Goal: Find specific page/section: Find specific page/section

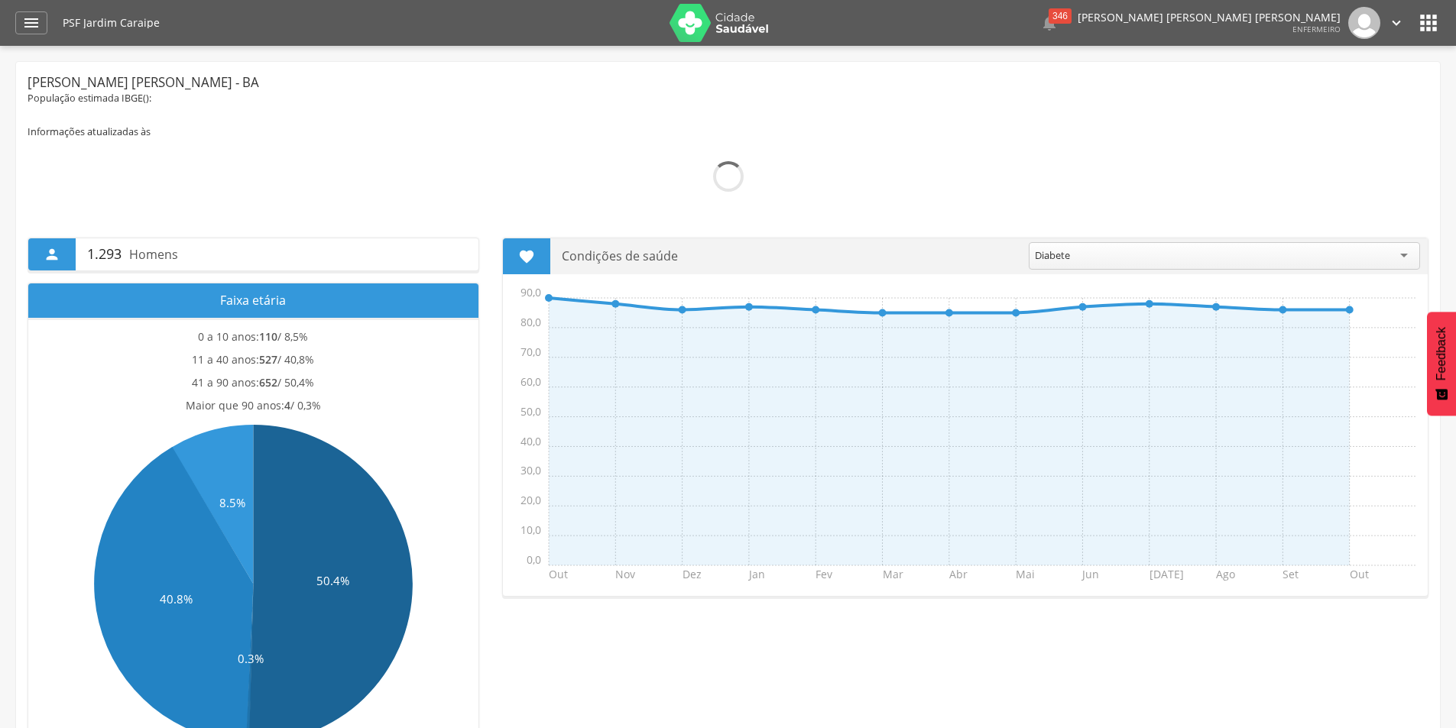
click at [1392, 22] on icon "" at bounding box center [1396, 23] width 17 height 17
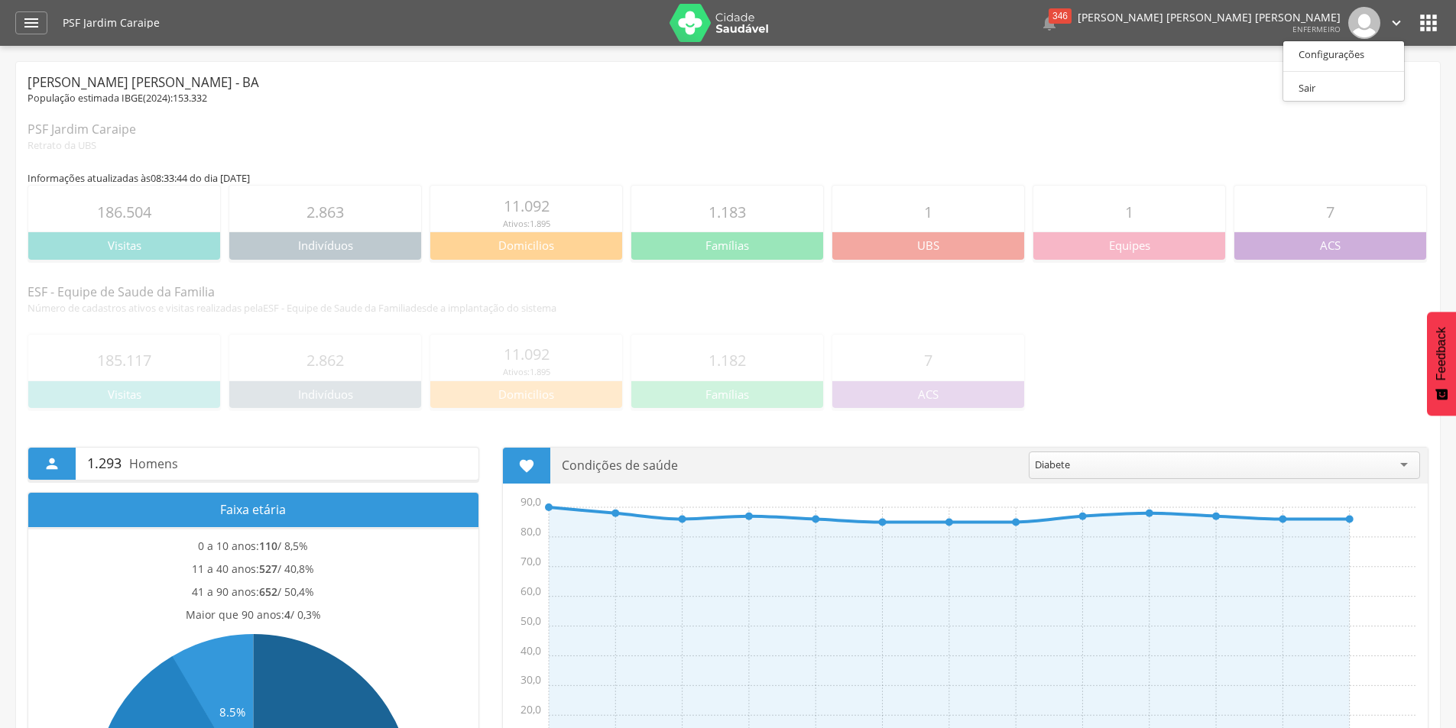
click at [1438, 24] on icon "" at bounding box center [1428, 23] width 24 height 24
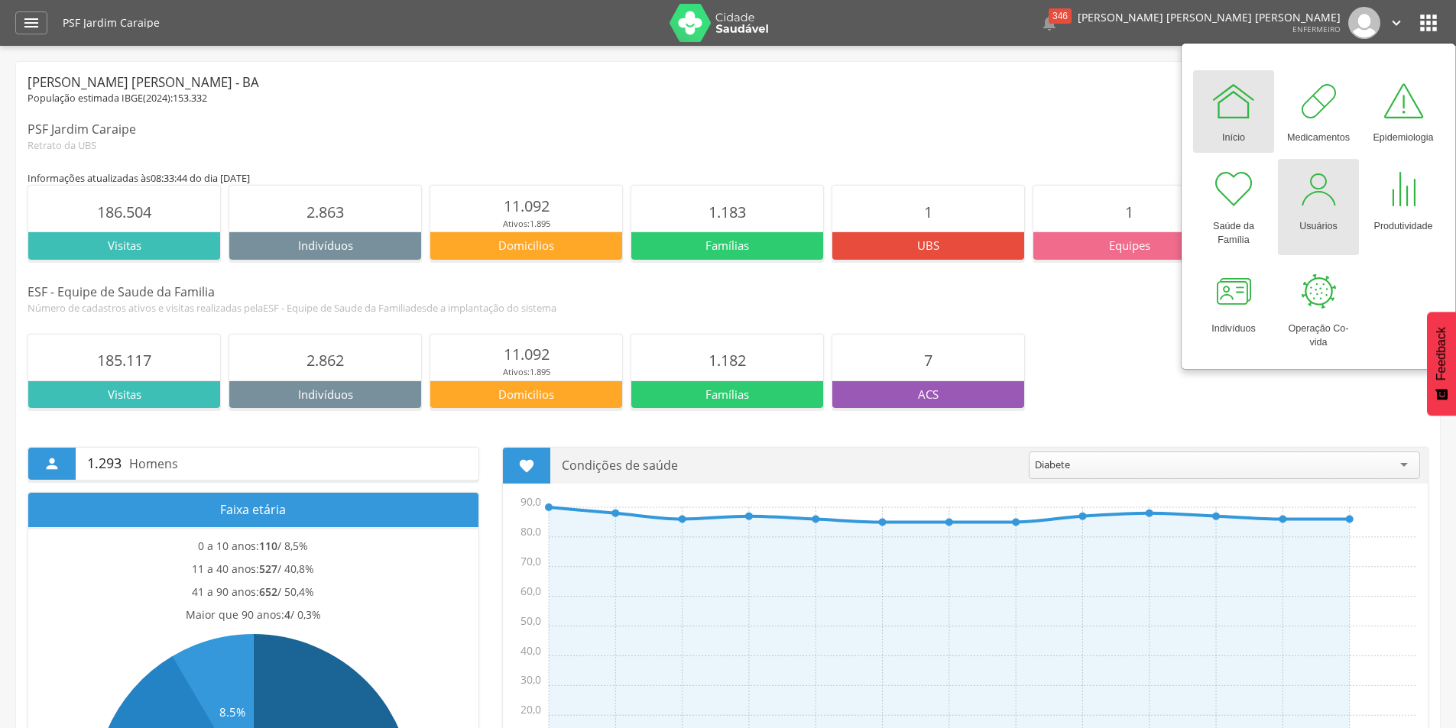
click at [1318, 197] on div at bounding box center [1318, 190] width 46 height 46
click at [19, 16] on div "" at bounding box center [31, 22] width 32 height 23
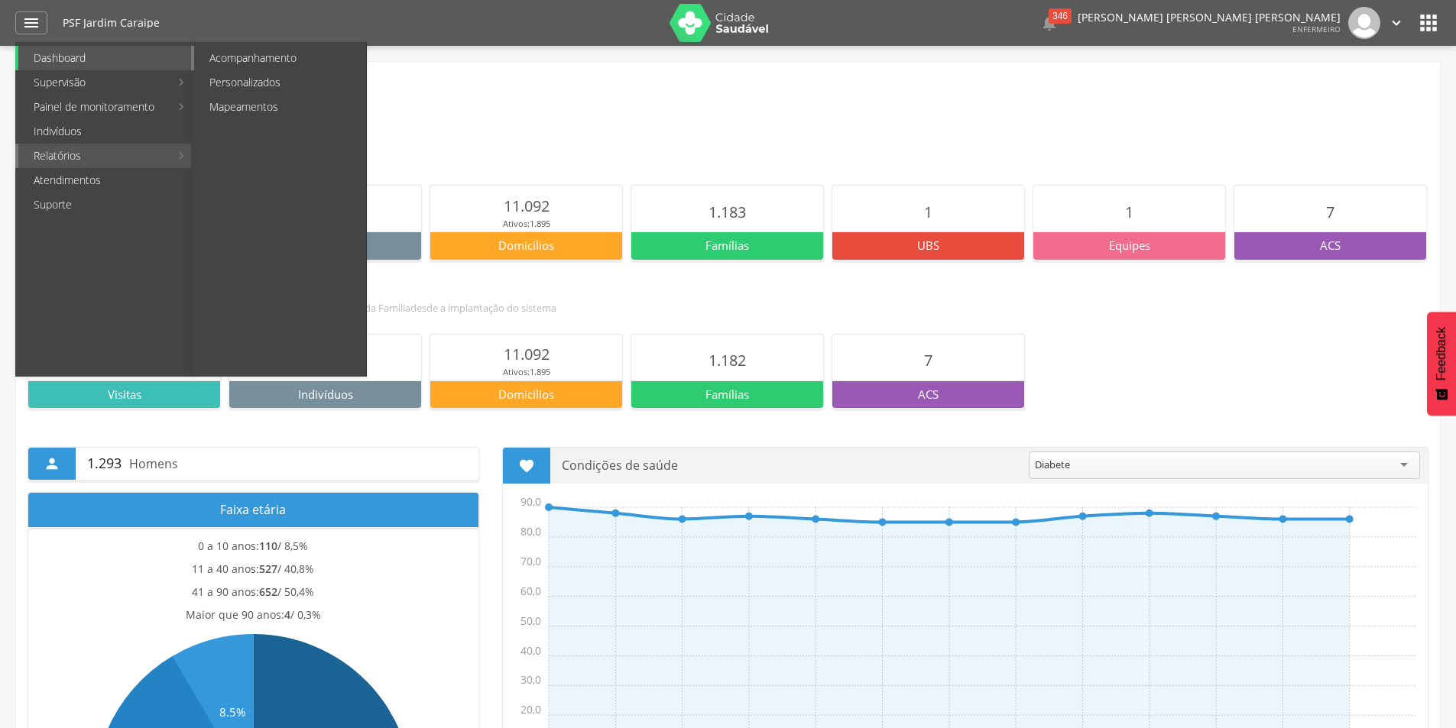
click at [258, 57] on link "Acompanhamento" at bounding box center [280, 58] width 172 height 24
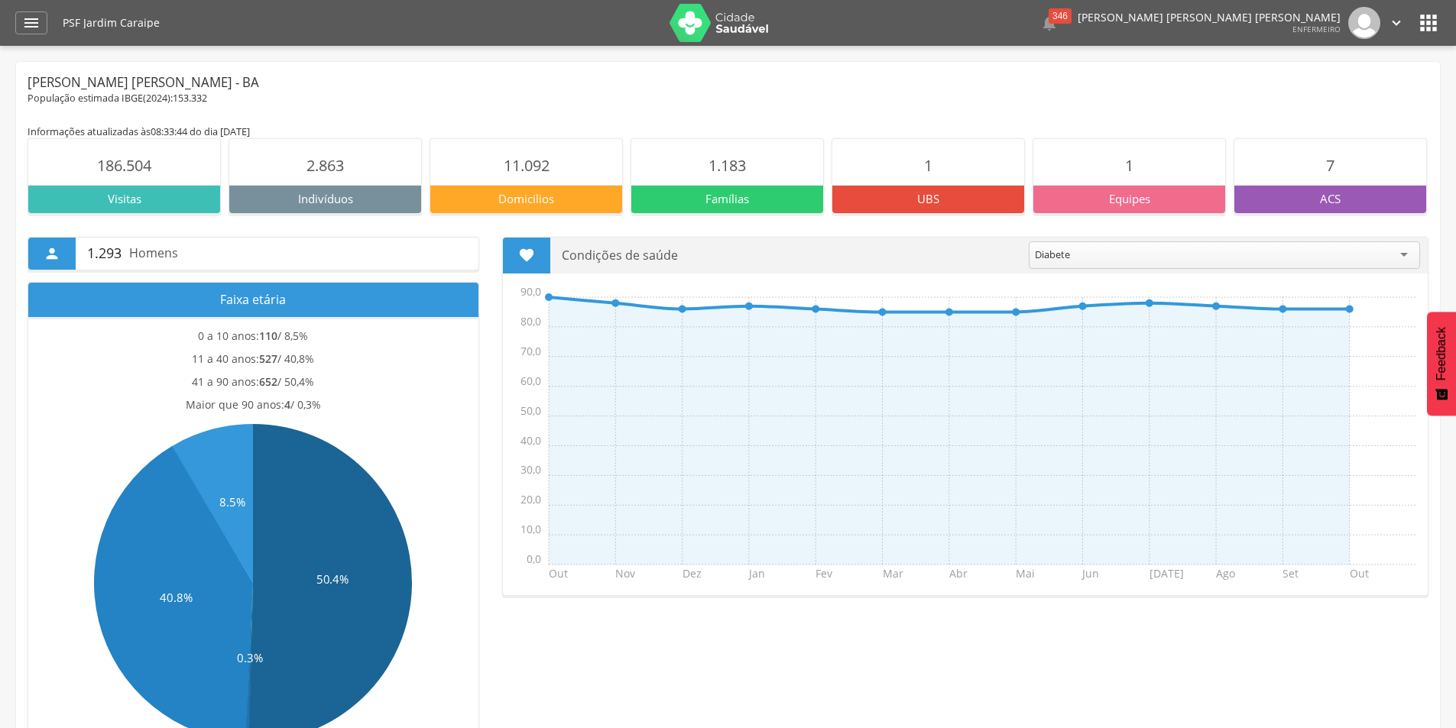
click at [1416, 29] on div "PSF Jardim Caraipe  346  Lorem ipsum dolor sit amet, sed do eiusmod tempor in…" at bounding box center [752, 23] width 1378 height 46
click at [1428, 21] on icon "" at bounding box center [1428, 23] width 24 height 24
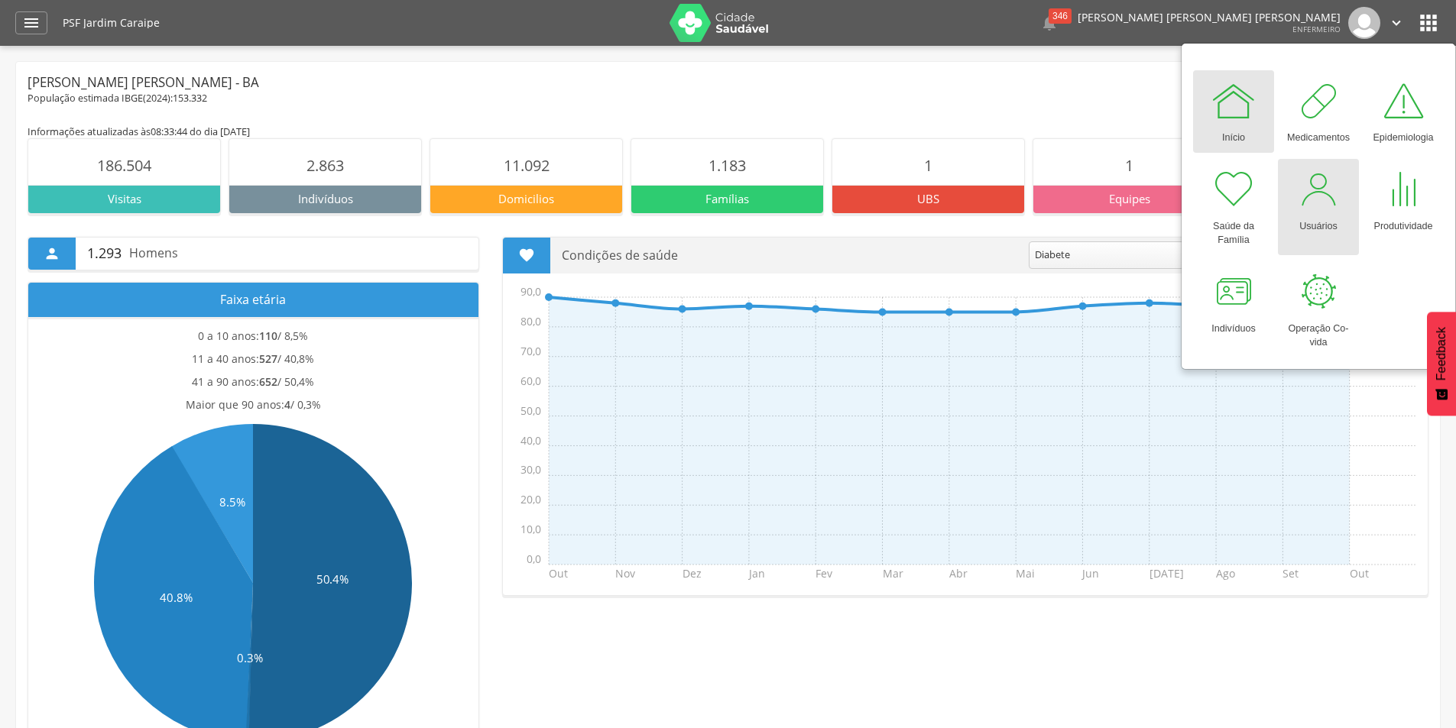
click at [1308, 212] on div "Usuários" at bounding box center [1318, 222] width 38 height 21
